Goal: Communication & Community: Connect with others

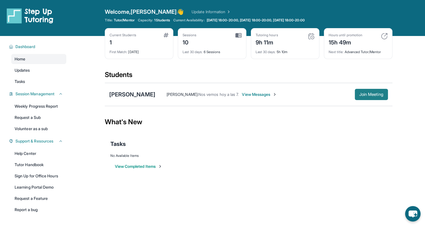
click at [374, 93] on span "Join Meeting" at bounding box center [371, 94] width 24 height 3
click at [264, 94] on span "View Messages" at bounding box center [267, 95] width 35 height 6
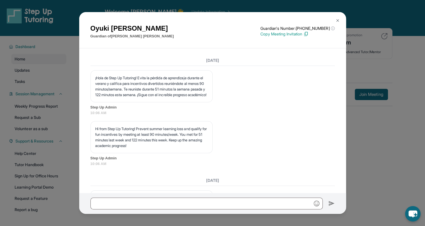
scroll to position [3284, 0]
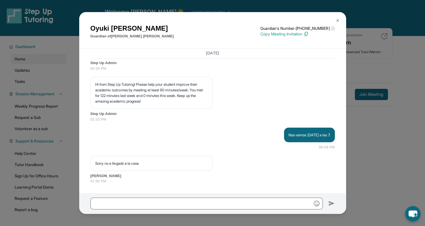
click at [337, 19] on img at bounding box center [337, 20] width 4 height 4
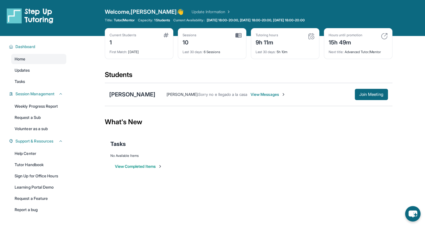
click at [273, 96] on span "View Messages" at bounding box center [267, 95] width 35 height 6
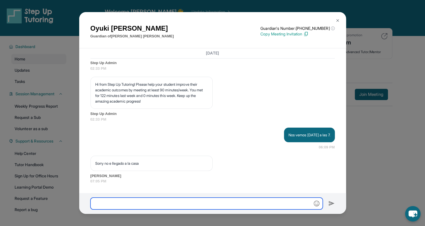
click at [157, 206] on input "text" at bounding box center [206, 203] width 232 height 12
type input "*"
type input "**********"
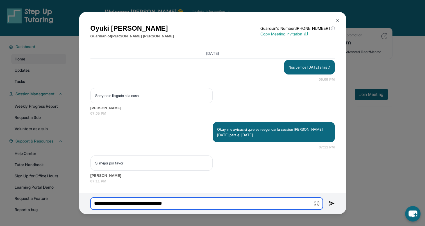
scroll to position [3351, 0]
type input "**********"
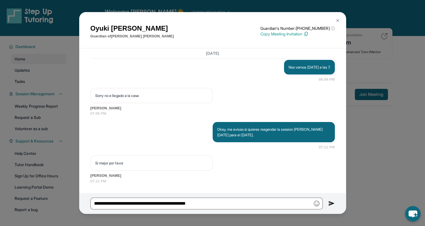
click at [331, 203] on img at bounding box center [331, 203] width 6 height 7
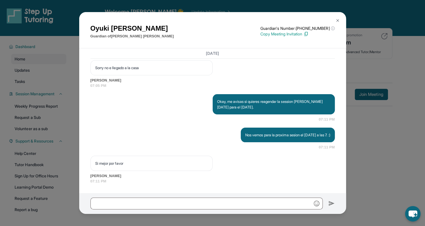
scroll to position [3379, 0]
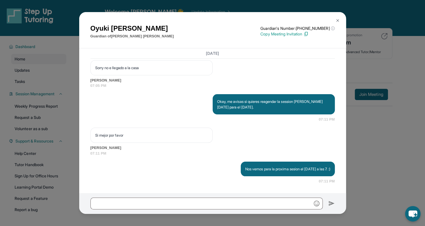
click at [336, 19] on img at bounding box center [337, 20] width 4 height 4
